Goal: Browse casually

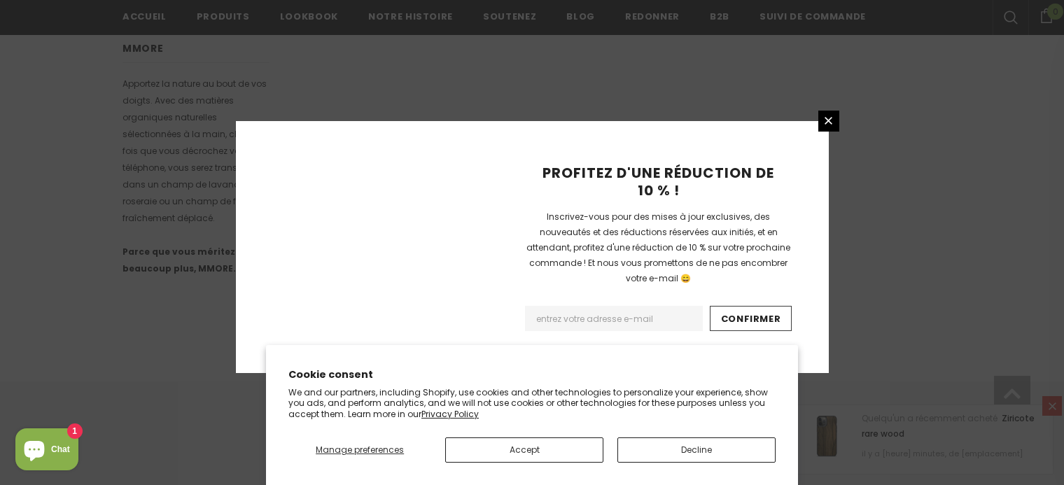
scroll to position [984, 0]
